Goal: Information Seeking & Learning: Learn about a topic

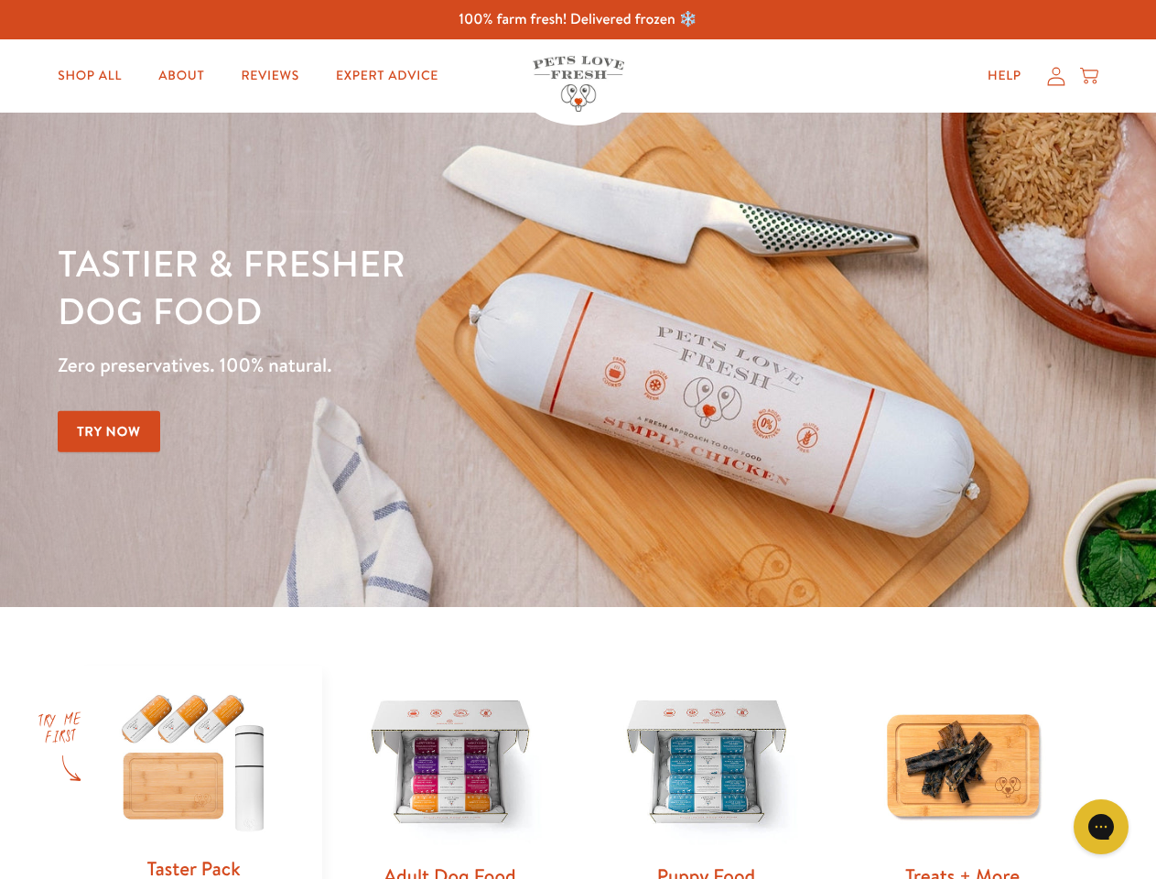
click at [578, 439] on div "Tastier & fresher dog food Zero preservatives. 100% natural. Try Now" at bounding box center [405, 360] width 694 height 242
click at [1101, 827] on icon "Gorgias live chat" at bounding box center [1100, 825] width 17 height 17
